Goal: Complete application form

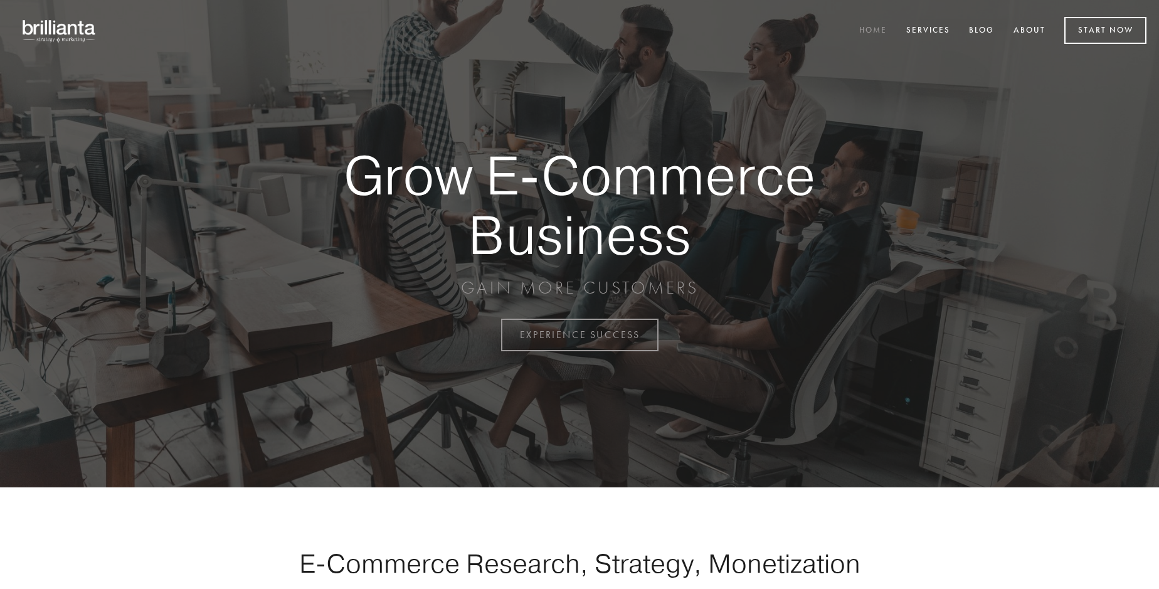
scroll to position [3287, 0]
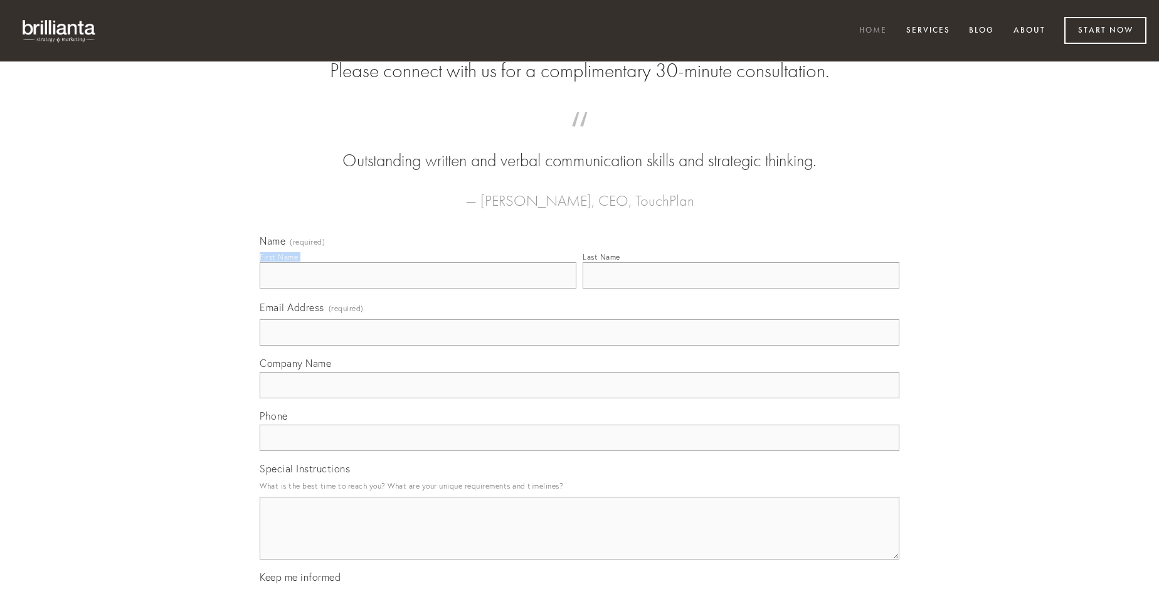
type input "[PERSON_NAME]"
click at [741, 288] on input "Last Name" at bounding box center [741, 275] width 317 height 26
type input "[PERSON_NAME]"
click at [579, 346] on input "Email Address (required)" at bounding box center [580, 332] width 640 height 26
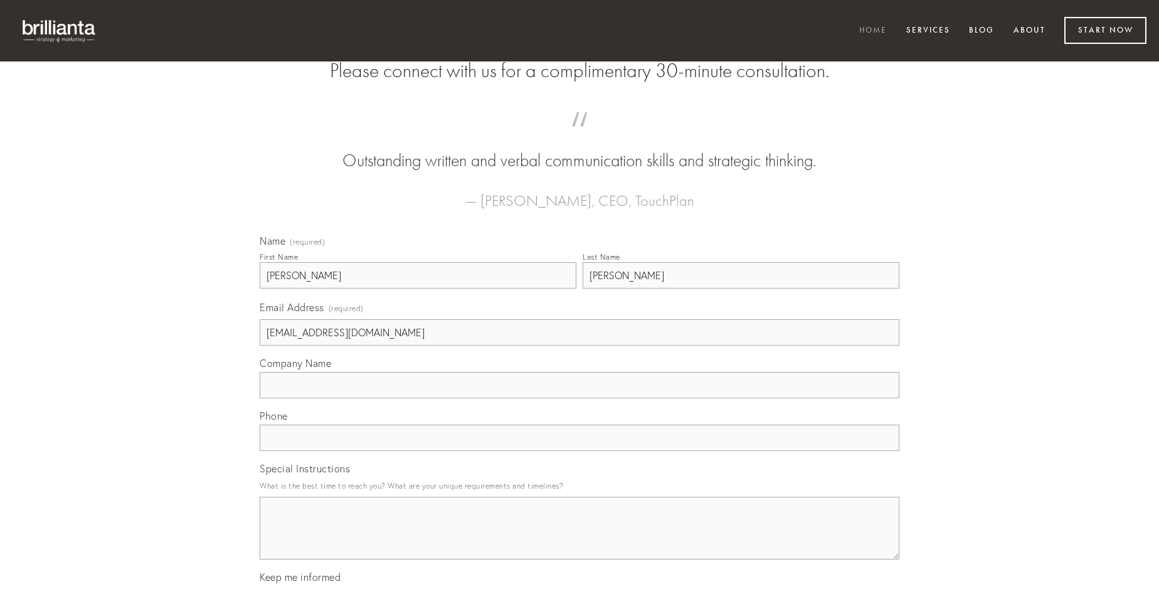
type input "[EMAIL_ADDRESS][DOMAIN_NAME]"
click at [579, 398] on input "Company Name" at bounding box center [580, 385] width 640 height 26
type input "beneficium"
click at [579, 451] on input "text" at bounding box center [580, 438] width 640 height 26
click at [579, 539] on textarea "Special Instructions" at bounding box center [580, 528] width 640 height 63
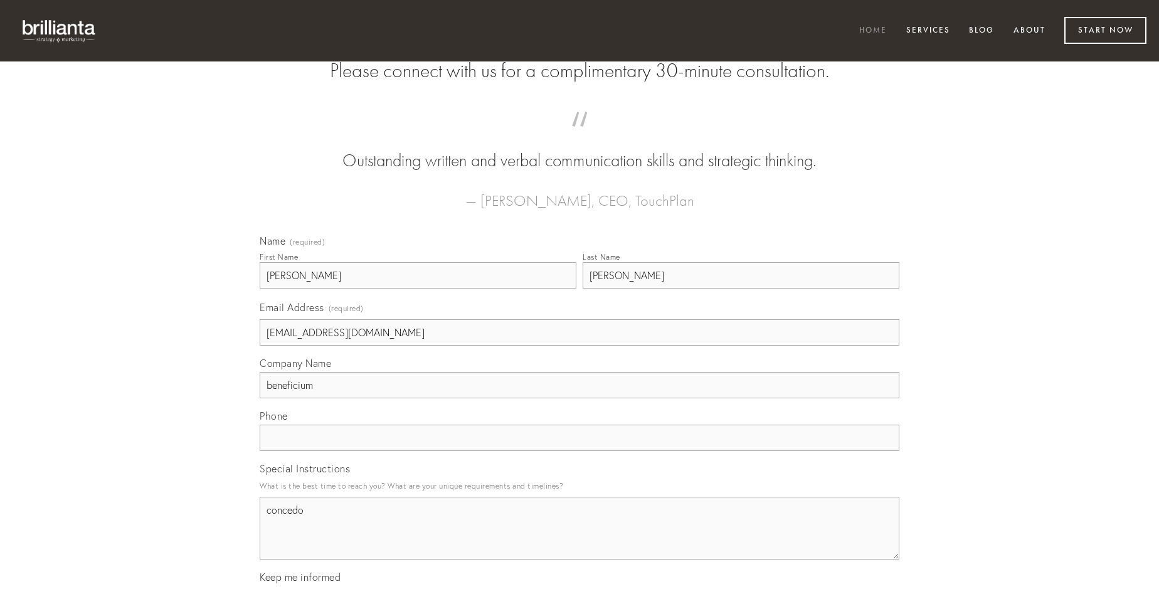
type textarea "concedo"
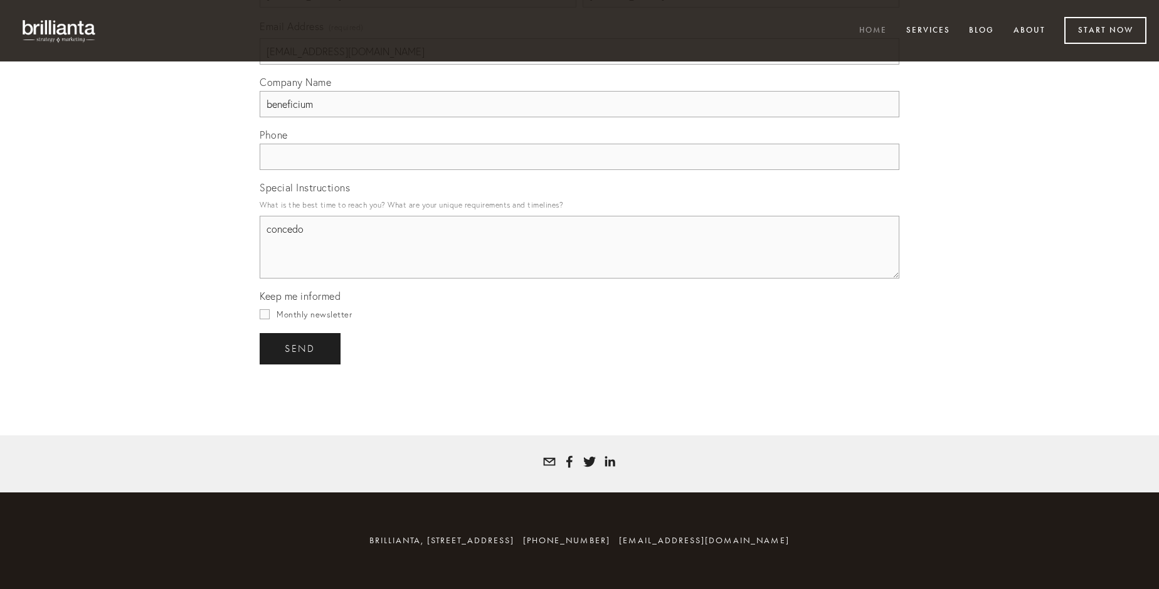
click at [301, 348] on span "send" at bounding box center [300, 348] width 31 height 11
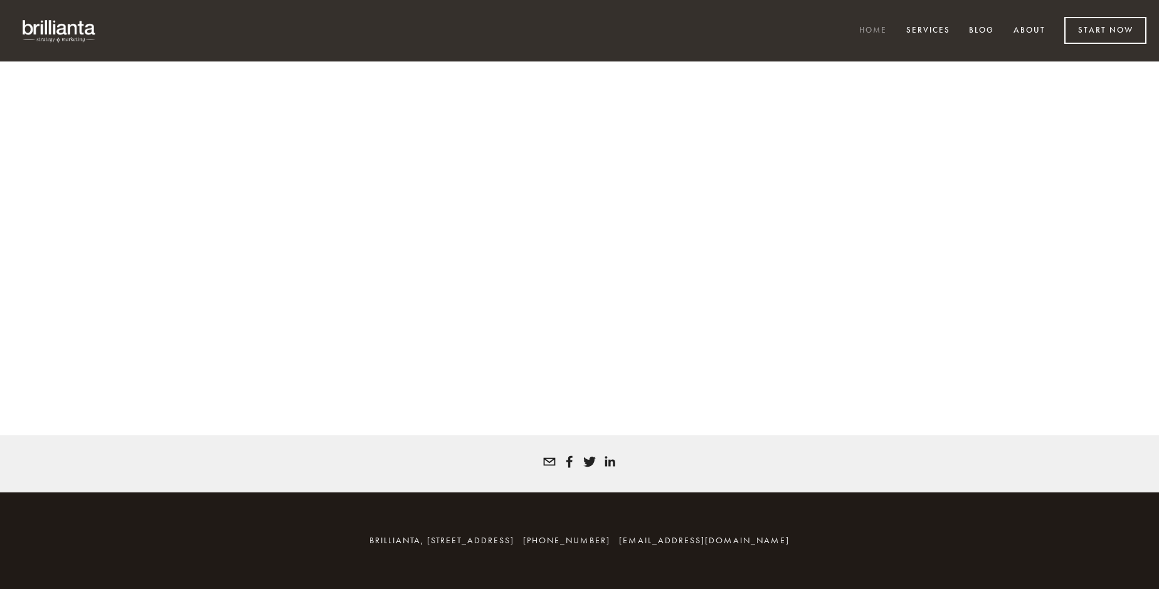
scroll to position [3271, 0]
